Goal: Information Seeking & Learning: Learn about a topic

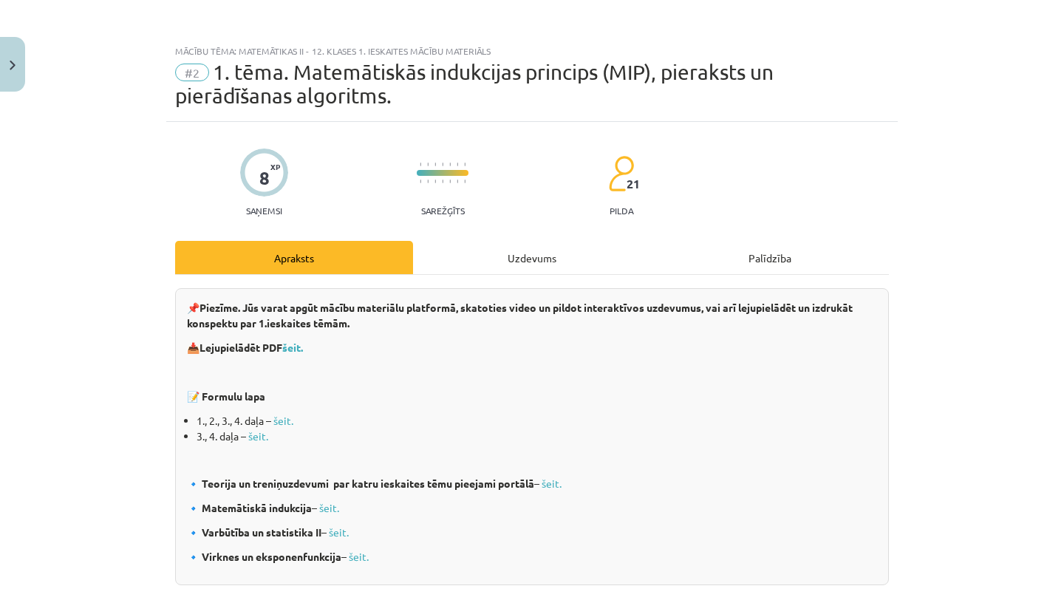
scroll to position [37, 0]
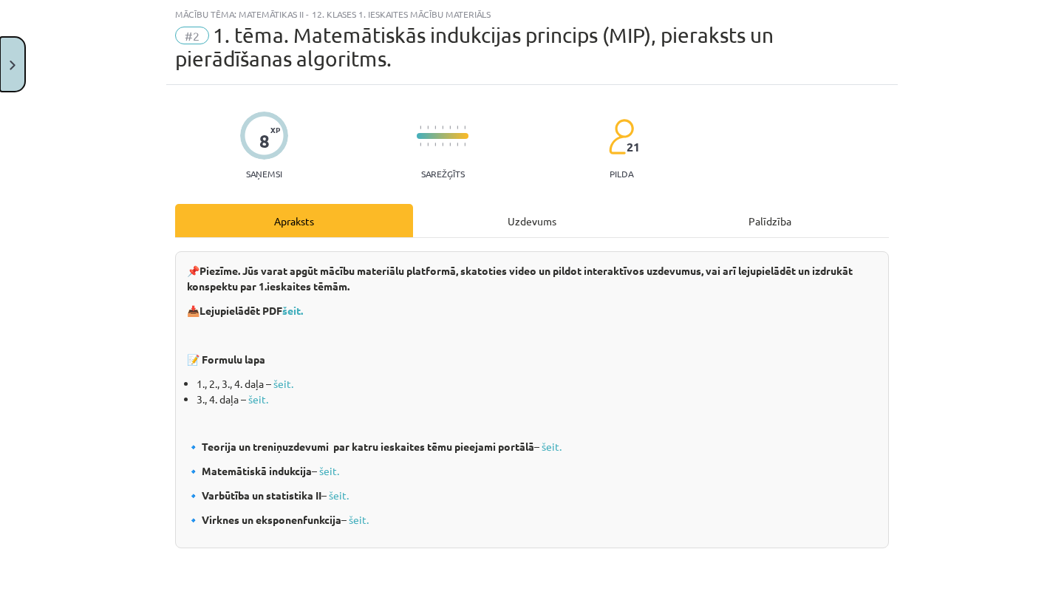
click at [17, 55] on button "Close" at bounding box center [12, 64] width 25 height 55
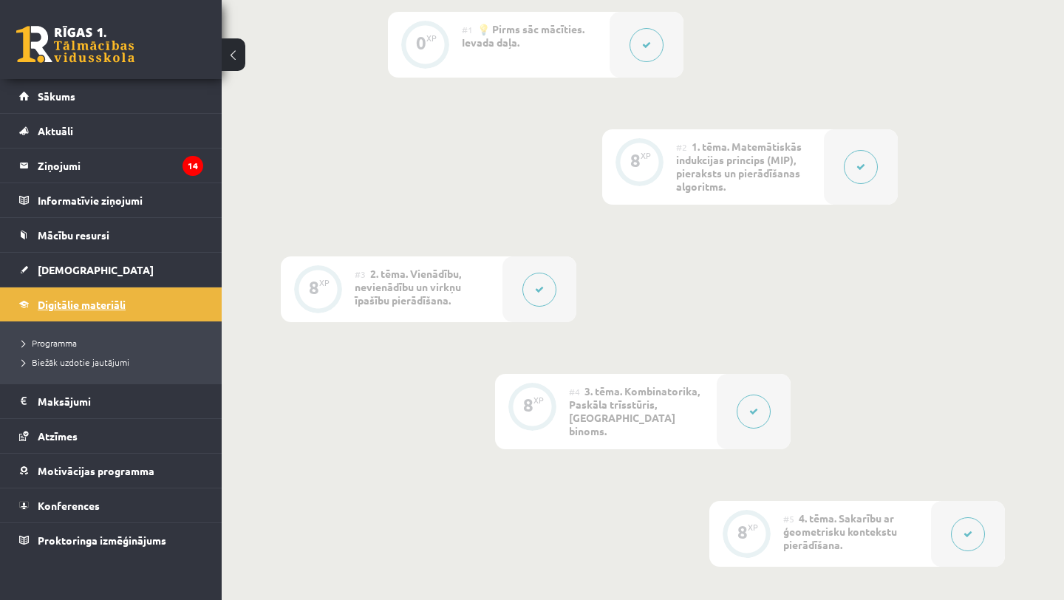
click at [119, 304] on span "Digitālie materiāli" at bounding box center [82, 304] width 88 height 13
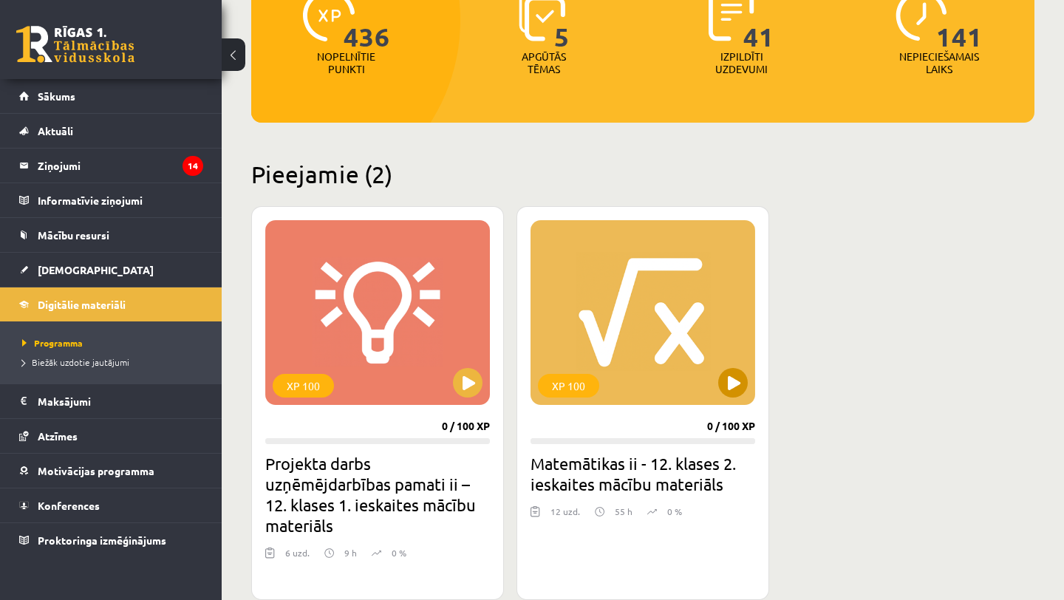
scroll to position [238, 0]
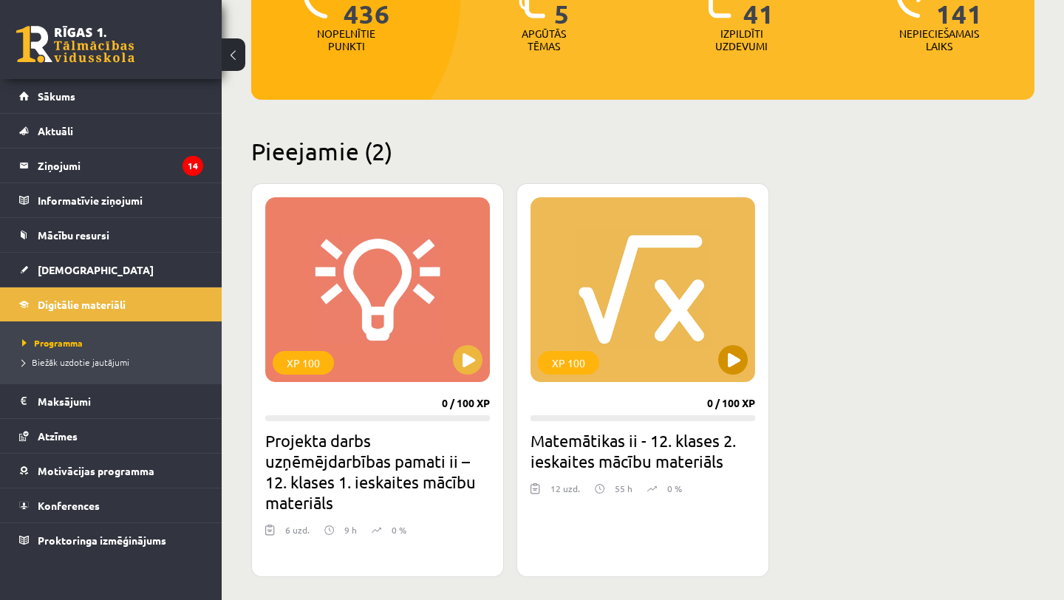
click at [576, 306] on div "XP 100" at bounding box center [642, 289] width 225 height 185
click at [693, 329] on div "XP 100" at bounding box center [642, 289] width 225 height 185
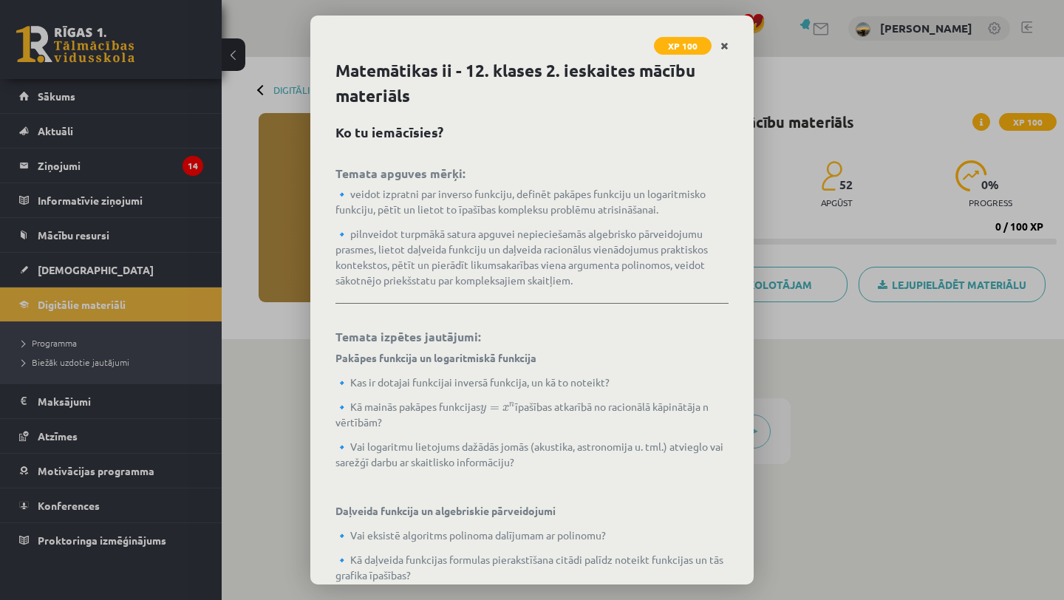
click at [723, 49] on icon "Close" at bounding box center [724, 46] width 8 height 10
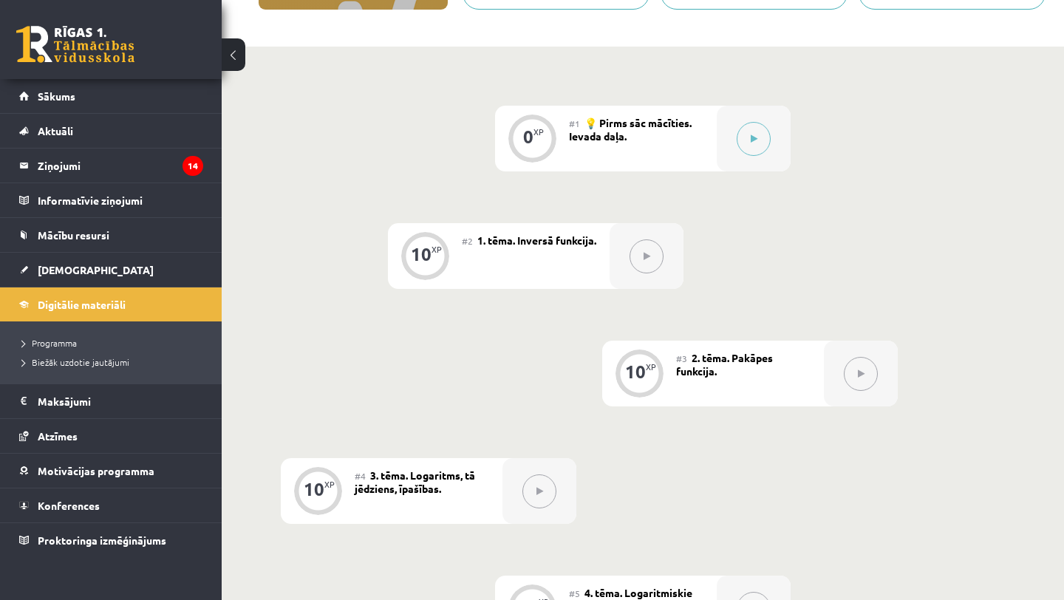
scroll to position [288, 0]
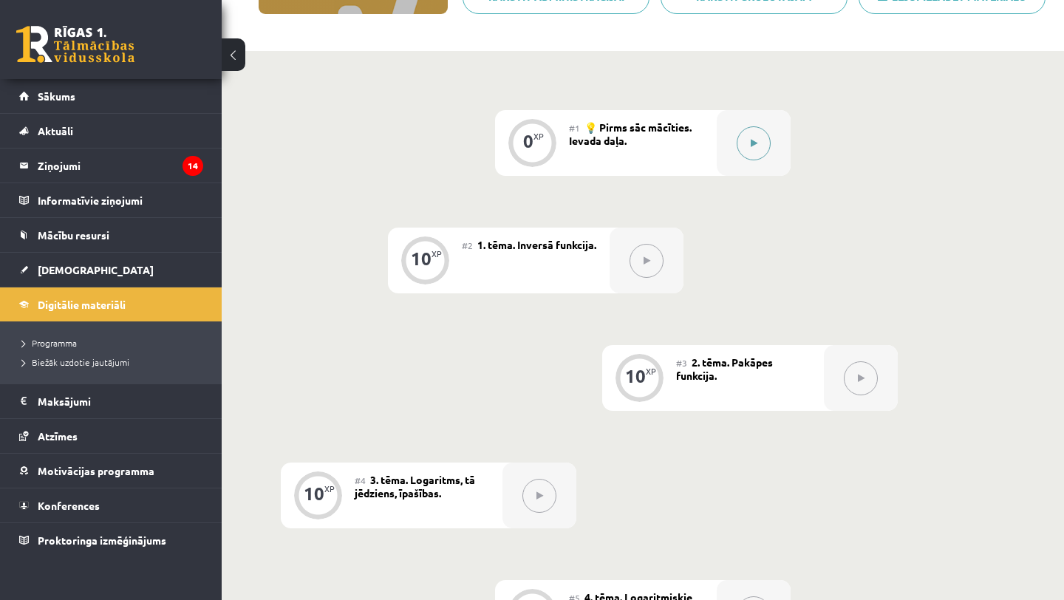
click at [757, 136] on button at bounding box center [753, 143] width 34 height 34
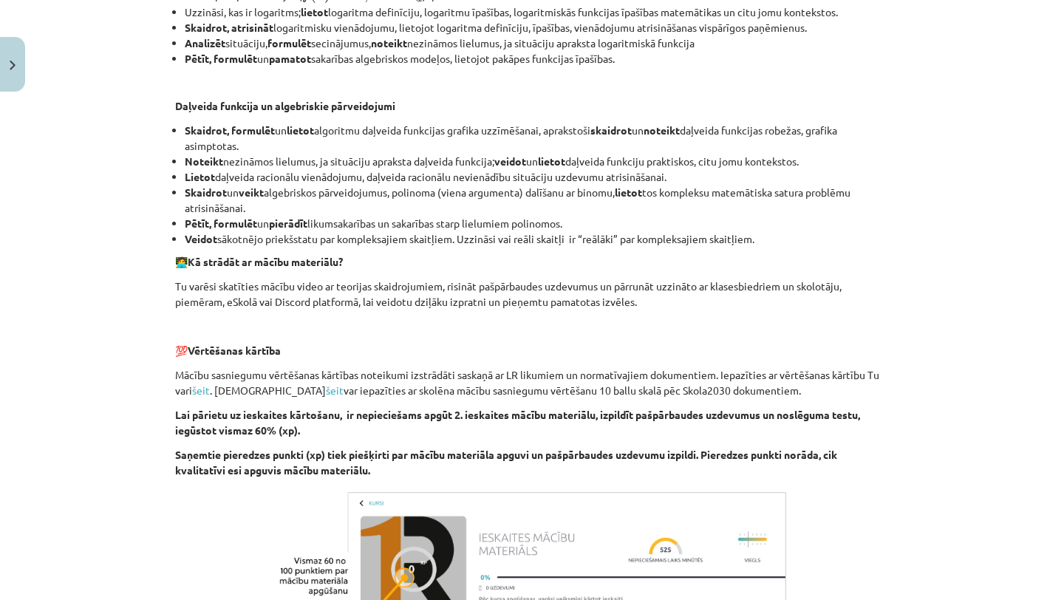
scroll to position [878, 0]
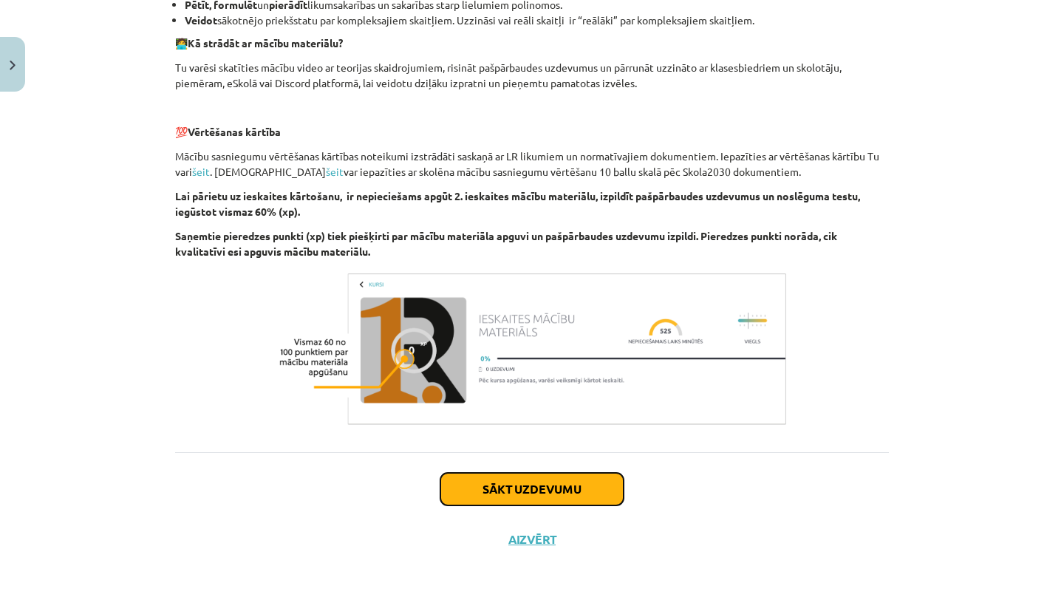
click at [485, 490] on button "Sākt uzdevumu" at bounding box center [531, 489] width 183 height 33
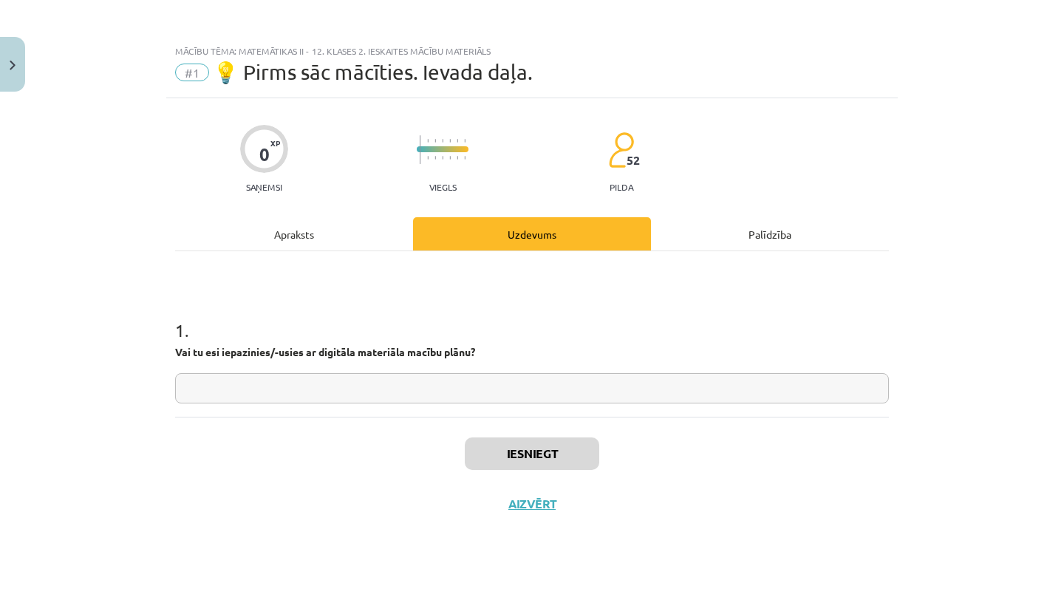
click at [456, 389] on input "text" at bounding box center [532, 388] width 714 height 30
type input "**"
click at [507, 454] on button "Iesniegt" at bounding box center [532, 453] width 134 height 33
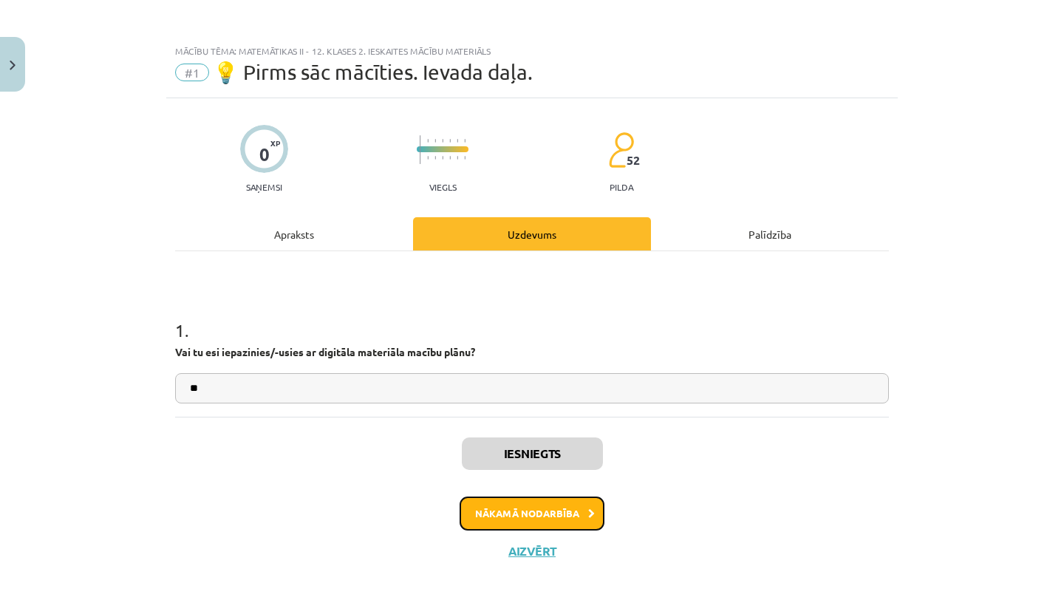
click at [539, 516] on button "Nākamā nodarbība" at bounding box center [531, 513] width 145 height 34
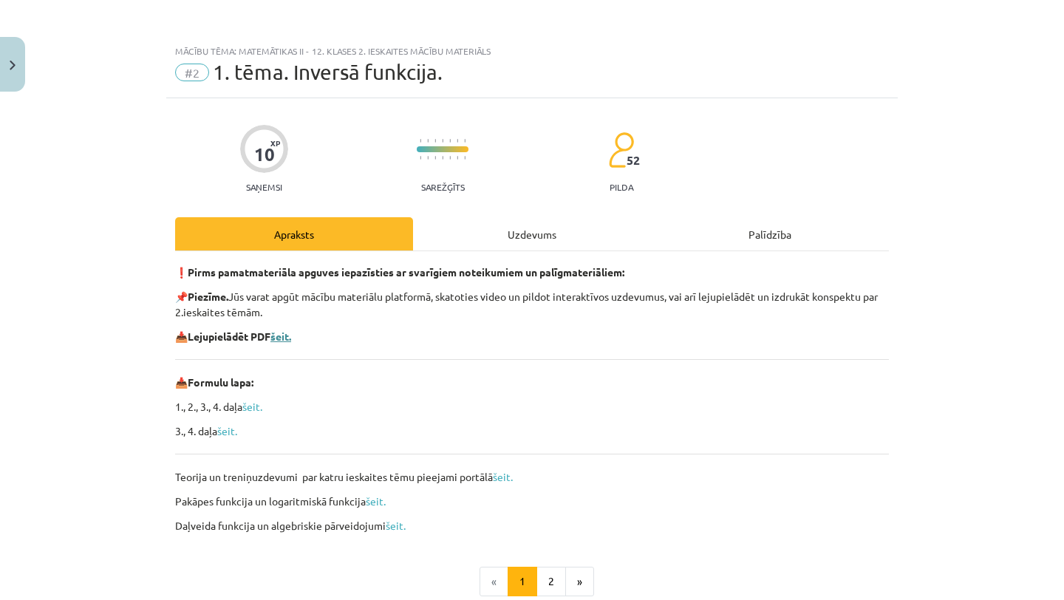
click at [282, 336] on b "šeit." at bounding box center [280, 335] width 21 height 13
click at [260, 404] on link "šeit." at bounding box center [252, 406] width 20 height 13
click at [230, 433] on link "šeit." at bounding box center [227, 430] width 20 height 13
